Goal: Information Seeking & Learning: Check status

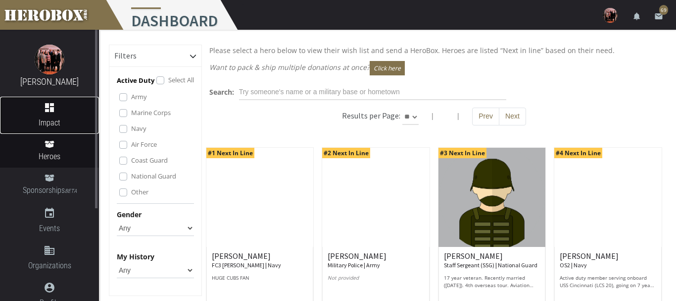
click at [55, 117] on span "Impact" at bounding box center [49, 122] width 99 height 12
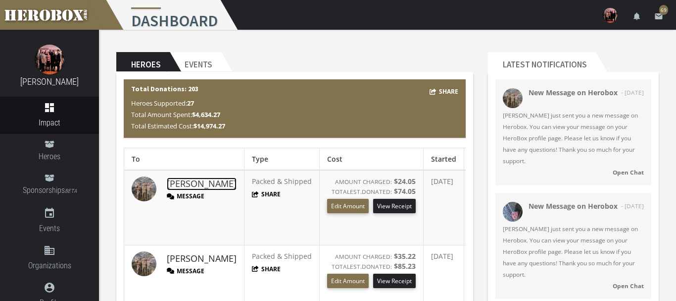
click at [173, 181] on link "[PERSON_NAME]" at bounding box center [202, 183] width 70 height 13
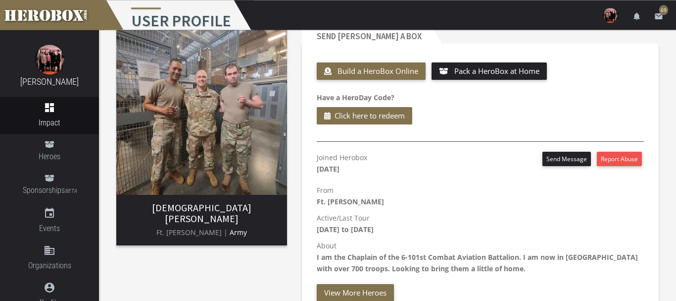
scroll to position [51, 0]
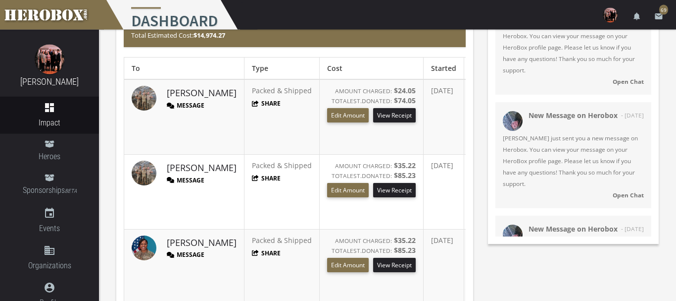
scroll to position [101, 0]
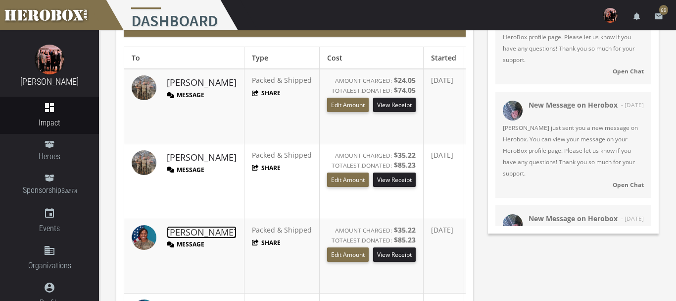
click at [185, 234] on link "[PERSON_NAME]" at bounding box center [202, 232] width 70 height 13
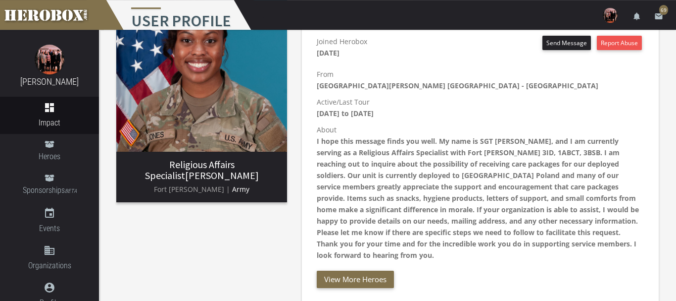
scroll to position [51, 0]
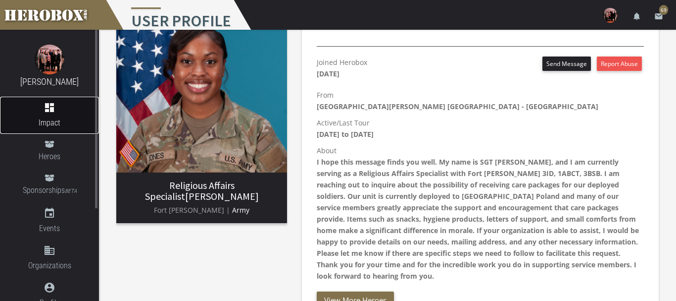
click at [48, 112] on icon "dashboard" at bounding box center [50, 108] width 12 height 12
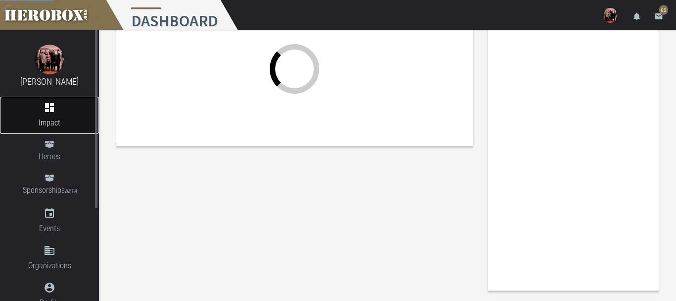
scroll to position [44, 0]
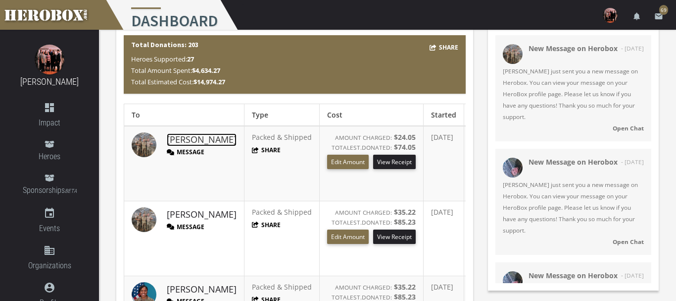
click at [171, 139] on link "[PERSON_NAME]" at bounding box center [202, 139] width 70 height 13
